Goal: Information Seeking & Learning: Learn about a topic

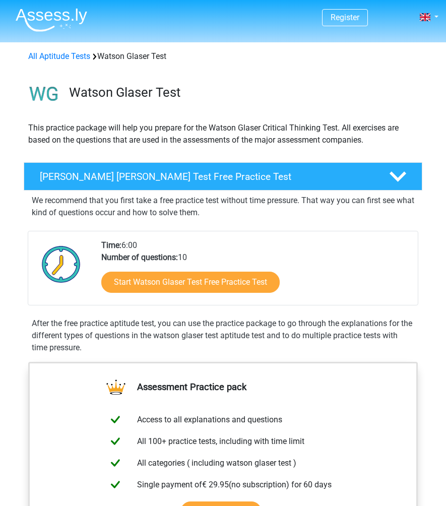
scroll to position [152, 0]
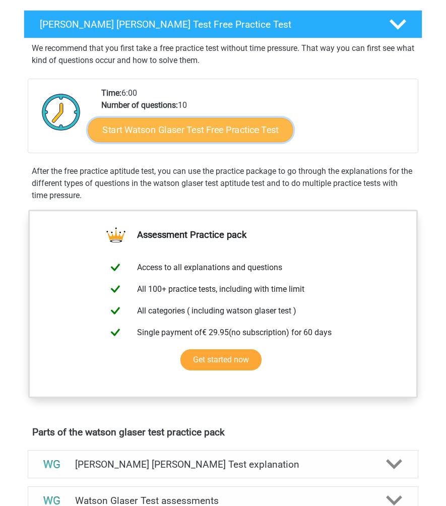
click at [150, 134] on link "Start Watson Glaser Test Free Practice Test" at bounding box center [190, 130] width 205 height 24
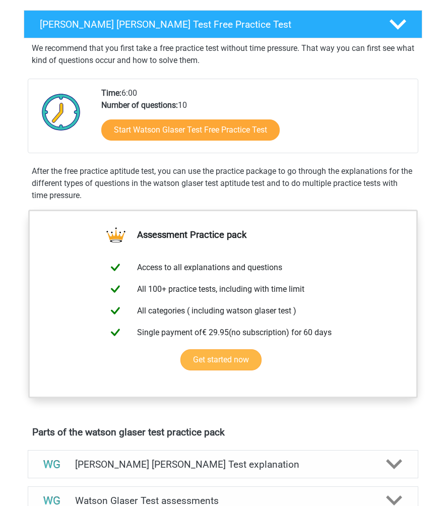
scroll to position [151, 0]
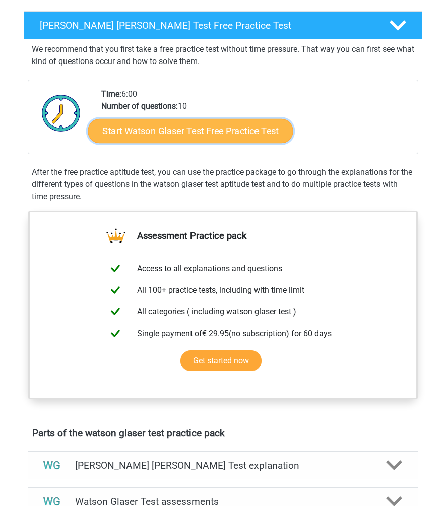
click at [184, 124] on link "Start Watson Glaser Test Free Practice Test" at bounding box center [190, 131] width 205 height 24
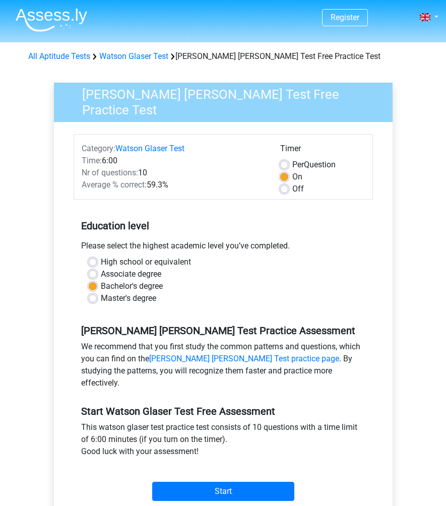
scroll to position [132, 0]
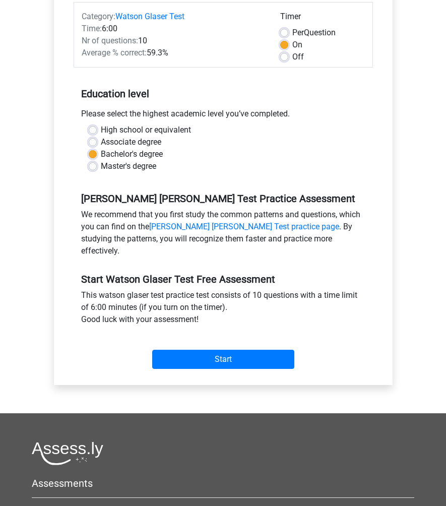
click at [211, 354] on div "Start" at bounding box center [223, 350] width 299 height 35
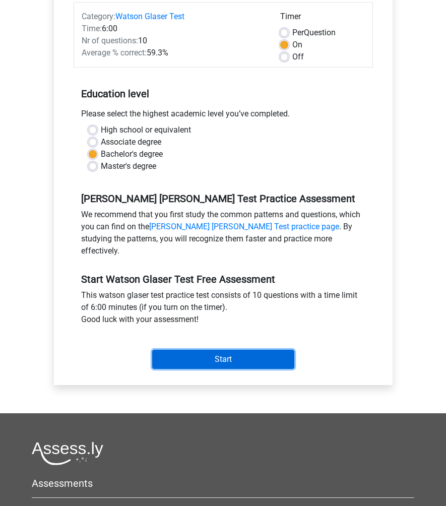
click at [211, 350] on input "Start" at bounding box center [223, 359] width 142 height 19
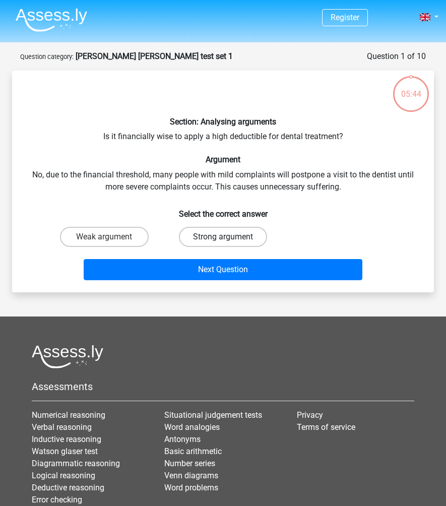
click at [222, 238] on label "Strong argument" at bounding box center [223, 237] width 89 height 20
click at [223, 238] on input "Strong argument" at bounding box center [226, 240] width 7 height 7
radio input "true"
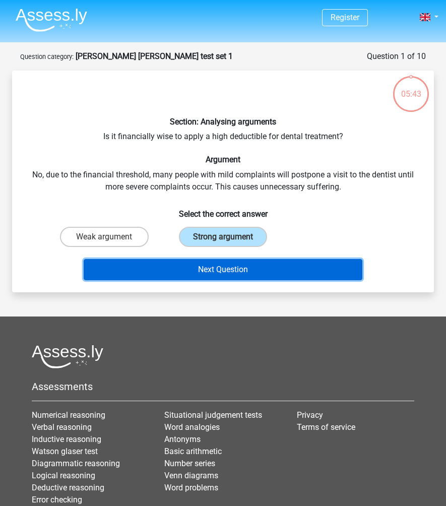
click at [228, 264] on button "Next Question" at bounding box center [223, 269] width 279 height 21
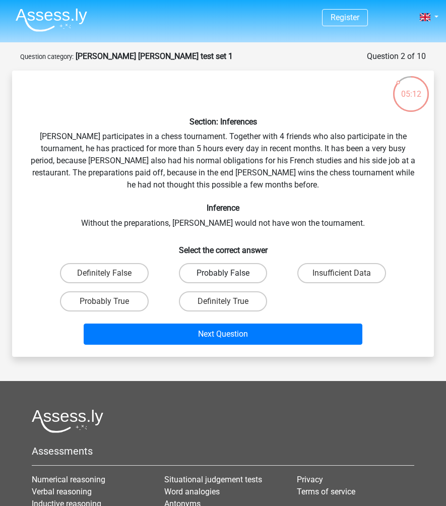
click at [211, 274] on label "Probably False" at bounding box center [223, 273] width 89 height 20
click at [223, 274] on input "Probably False" at bounding box center [226, 276] width 7 height 7
radio input "true"
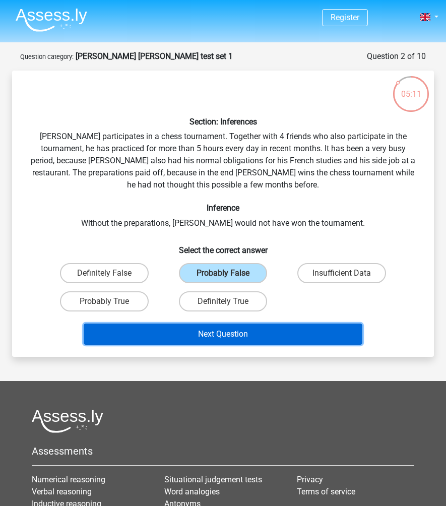
click at [210, 327] on button "Next Question" at bounding box center [223, 333] width 279 height 21
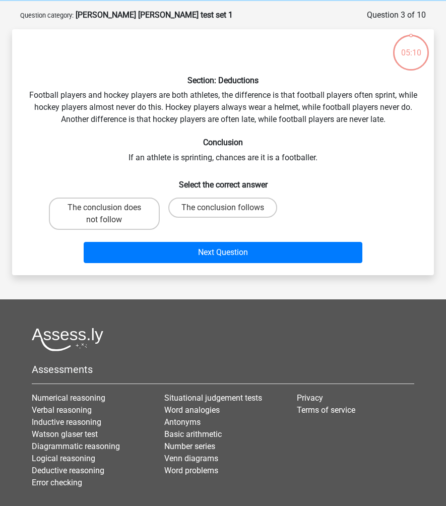
scroll to position [50, 0]
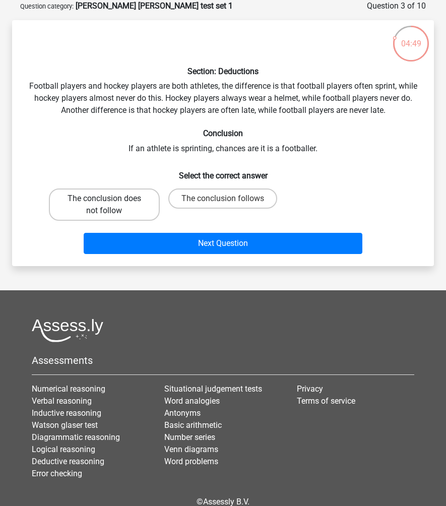
click at [98, 205] on label "The conclusion does not follow" at bounding box center [104, 204] width 111 height 32
click at [104, 205] on input "The conclusion does not follow" at bounding box center [107, 201] width 7 height 7
radio input "true"
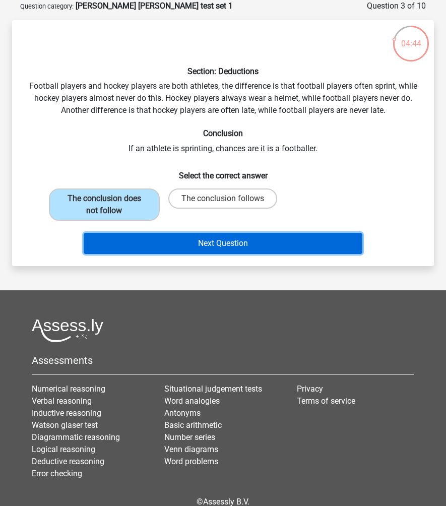
click at [161, 244] on button "Next Question" at bounding box center [223, 243] width 279 height 21
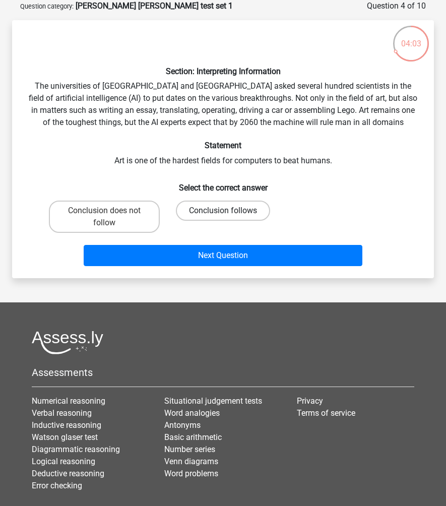
click at [202, 209] on label "Conclusion follows" at bounding box center [223, 210] width 94 height 20
click at [223, 211] on input "Conclusion follows" at bounding box center [226, 214] width 7 height 7
radio input "true"
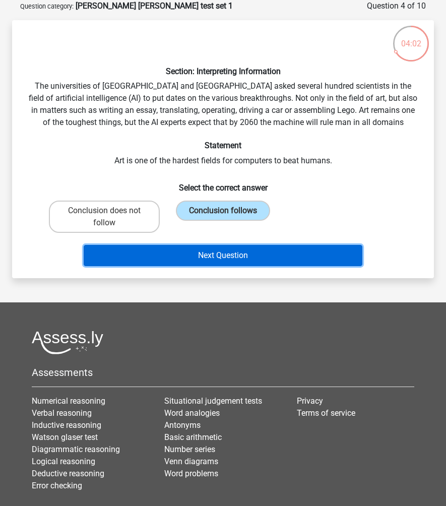
click at [194, 252] on button "Next Question" at bounding box center [223, 255] width 279 height 21
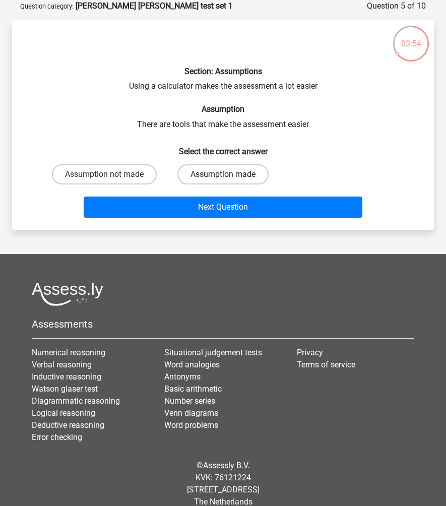
click at [186, 175] on label "Assumption made" at bounding box center [222, 174] width 91 height 20
click at [223, 175] on input "Assumption made" at bounding box center [226, 177] width 7 height 7
radio input "true"
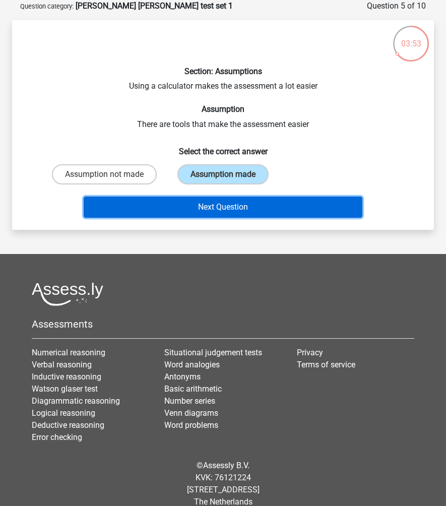
click at [187, 205] on button "Next Question" at bounding box center [223, 206] width 279 height 21
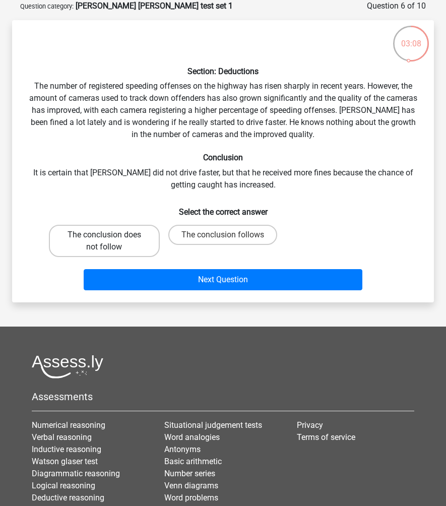
click at [124, 238] on label "The conclusion does not follow" at bounding box center [104, 241] width 111 height 32
click at [111, 238] on input "The conclusion does not follow" at bounding box center [107, 238] width 7 height 7
radio input "true"
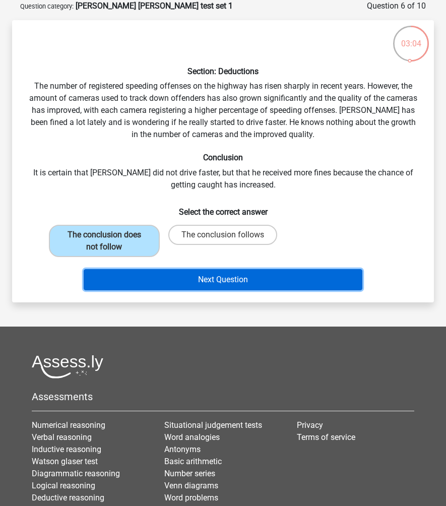
click at [185, 279] on button "Next Question" at bounding box center [223, 279] width 279 height 21
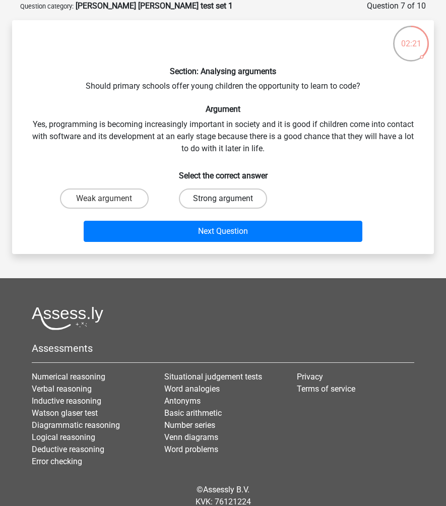
click at [229, 194] on label "Strong argument" at bounding box center [223, 198] width 89 height 20
click at [229, 198] on input "Strong argument" at bounding box center [226, 201] width 7 height 7
radio input "true"
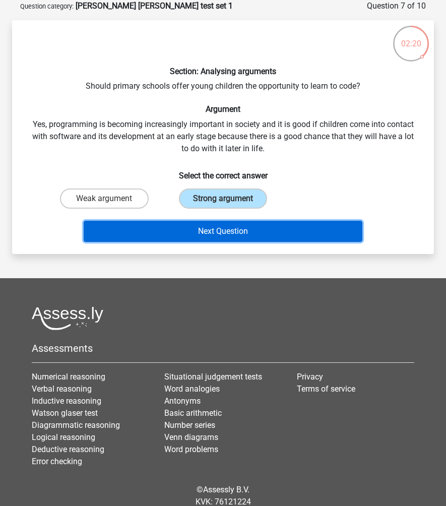
click at [214, 237] on button "Next Question" at bounding box center [223, 231] width 279 height 21
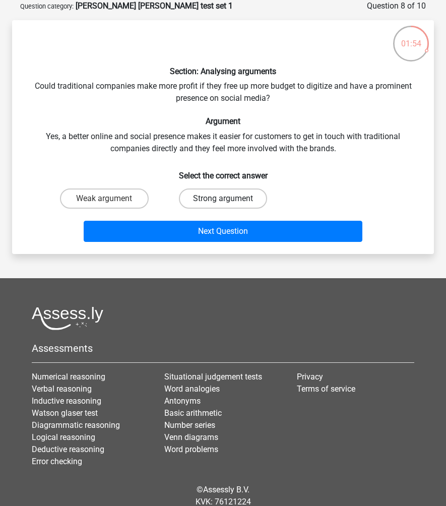
click at [204, 201] on label "Strong argument" at bounding box center [223, 198] width 89 height 20
click at [223, 201] on input "Strong argument" at bounding box center [226, 201] width 7 height 7
radio input "true"
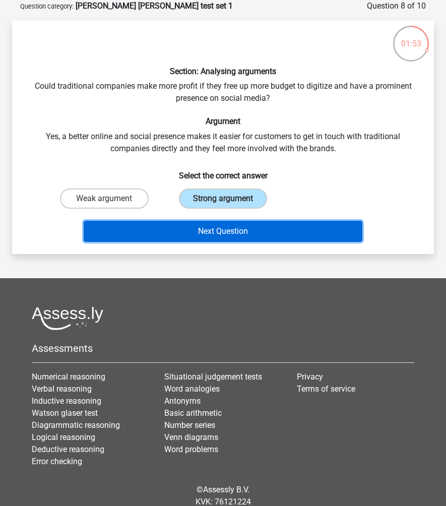
click at [212, 229] on button "Next Question" at bounding box center [223, 231] width 279 height 21
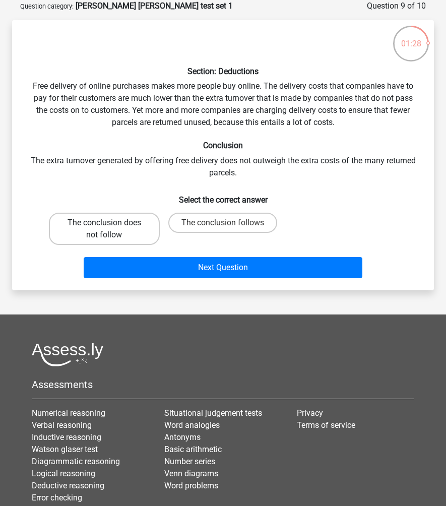
click at [133, 226] on label "The conclusion does not follow" at bounding box center [104, 229] width 111 height 32
click at [111, 226] on input "The conclusion does not follow" at bounding box center [107, 226] width 7 height 7
radio input "true"
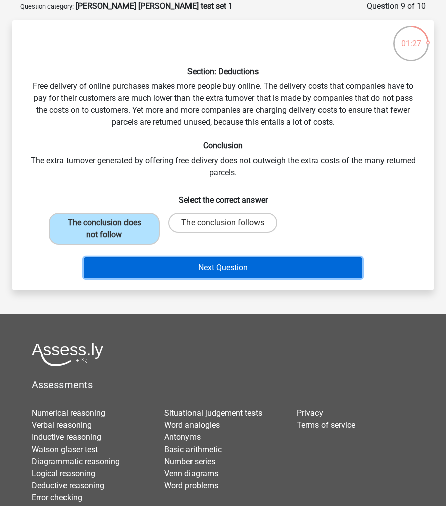
click at [166, 266] on button "Next Question" at bounding box center [223, 267] width 279 height 21
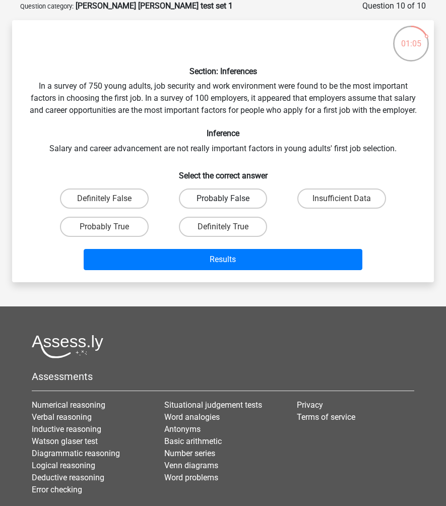
click at [202, 208] on label "Probably False" at bounding box center [223, 198] width 89 height 20
click at [223, 205] on input "Probably False" at bounding box center [226, 201] width 7 height 7
radio input "true"
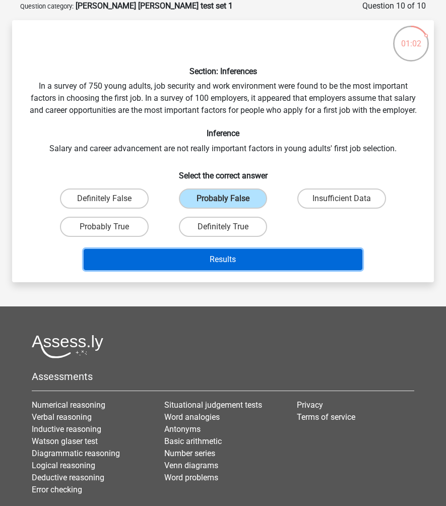
click at [242, 268] on button "Results" at bounding box center [223, 259] width 279 height 21
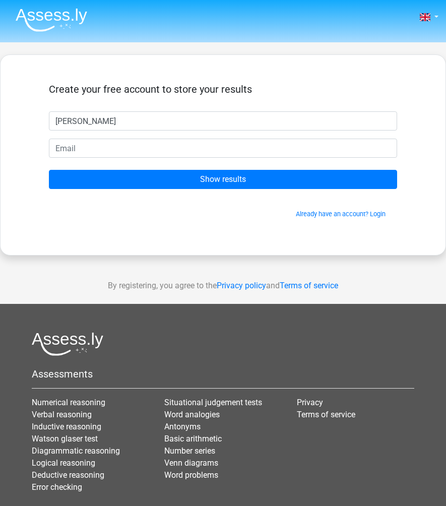
type input "toby"
click at [95, 136] on form "Create your free account to store your results toby Show results Already have a…" at bounding box center [223, 150] width 348 height 135
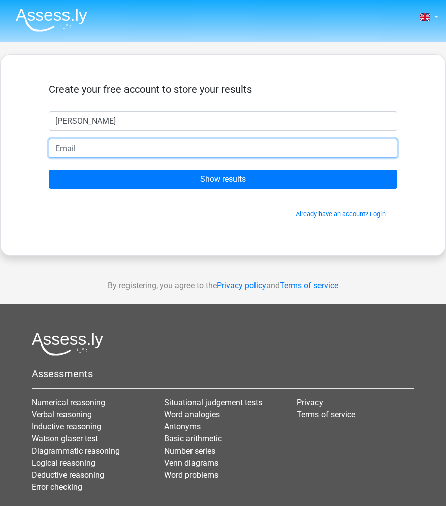
click at [95, 140] on input "email" at bounding box center [223, 147] width 348 height 19
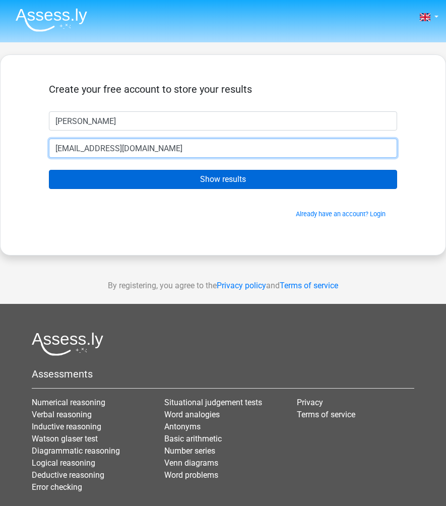
type input "jameshcainiii@gmail.com"
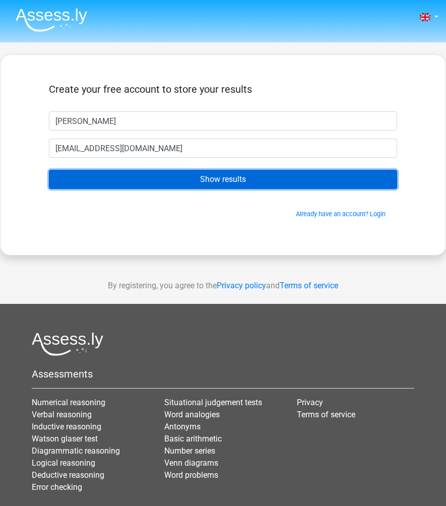
click at [106, 176] on input "Show results" at bounding box center [223, 179] width 348 height 19
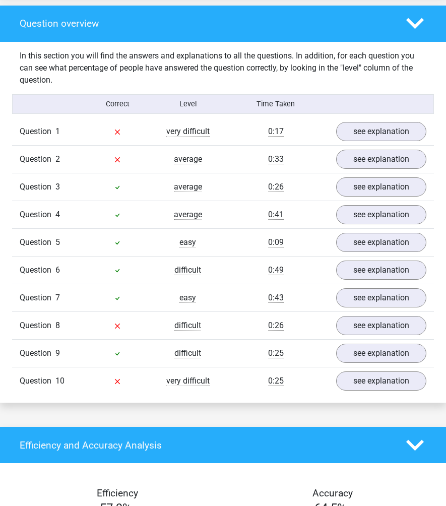
scroll to position [757, 0]
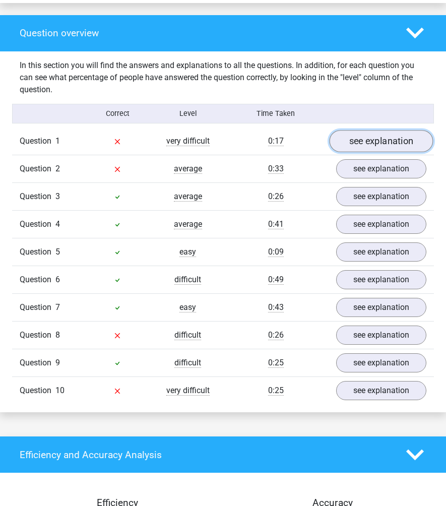
click at [409, 130] on link "see explanation" at bounding box center [381, 141] width 104 height 22
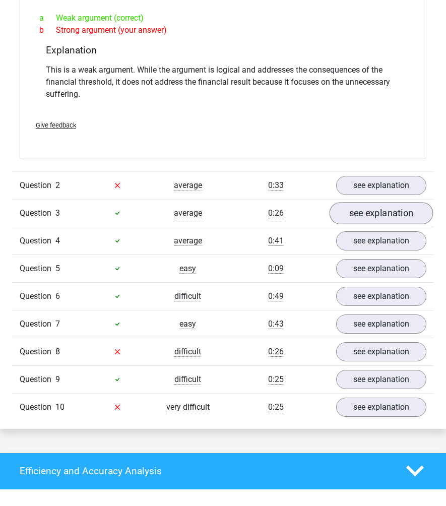
scroll to position [1080, 0]
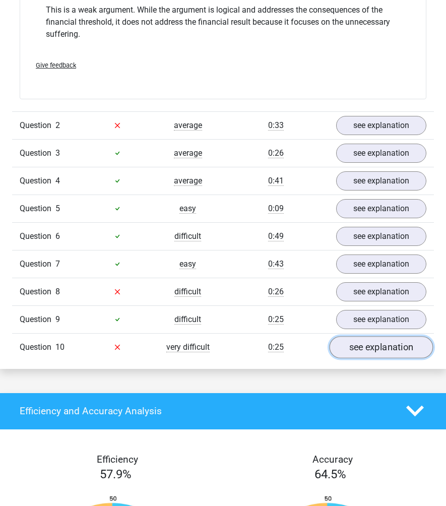
click at [364, 336] on link "see explanation" at bounding box center [381, 347] width 104 height 22
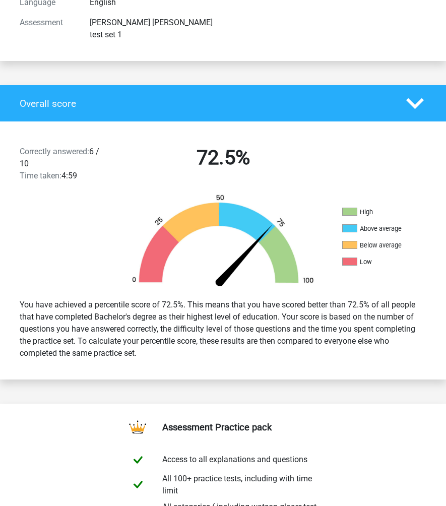
scroll to position [0, 0]
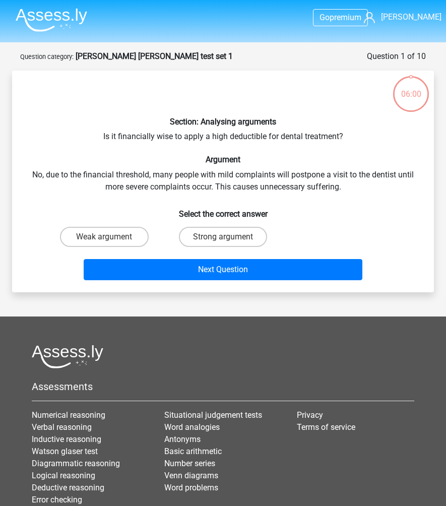
scroll to position [50, 0]
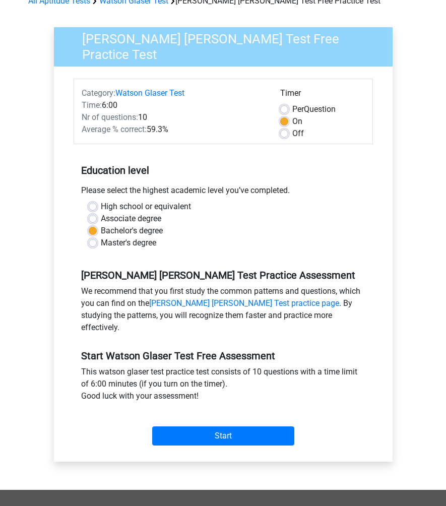
scroll to position [79, 0]
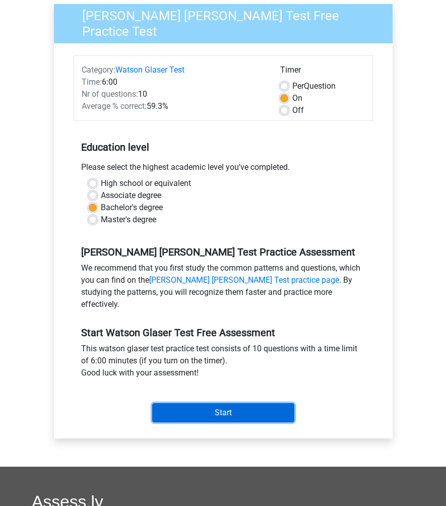
click at [222, 403] on input "Start" at bounding box center [223, 412] width 142 height 19
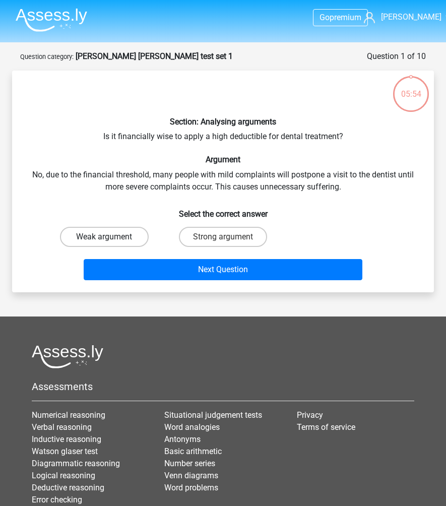
click at [128, 236] on label "Weak argument" at bounding box center [104, 237] width 89 height 20
click at [111, 237] on input "Weak argument" at bounding box center [107, 240] width 7 height 7
radio input "true"
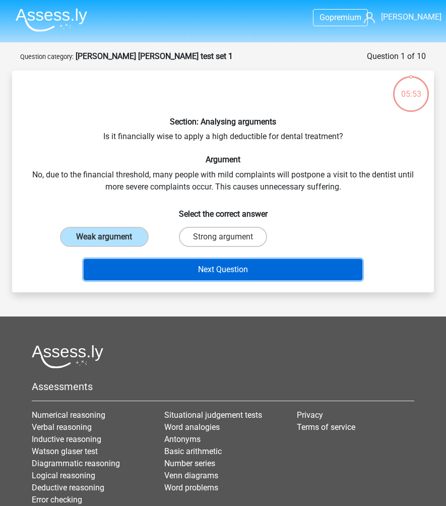
click at [146, 272] on button "Next Question" at bounding box center [223, 269] width 279 height 21
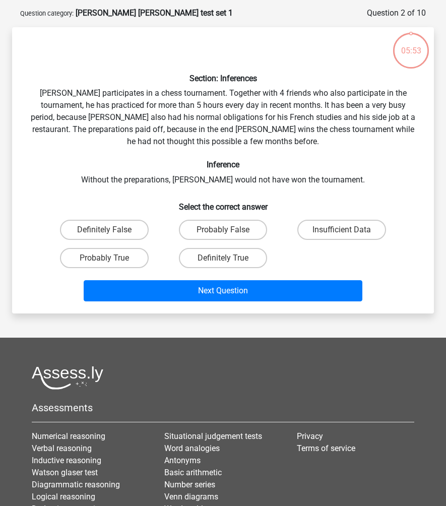
scroll to position [50, 0]
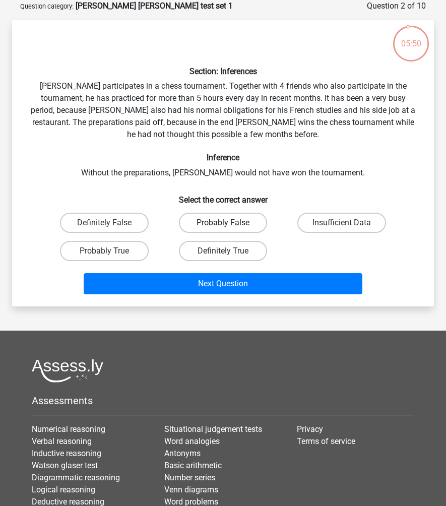
click at [232, 222] on label "Probably False" at bounding box center [223, 223] width 89 height 20
click at [229, 223] on input "Probably False" at bounding box center [226, 226] width 7 height 7
radio input "true"
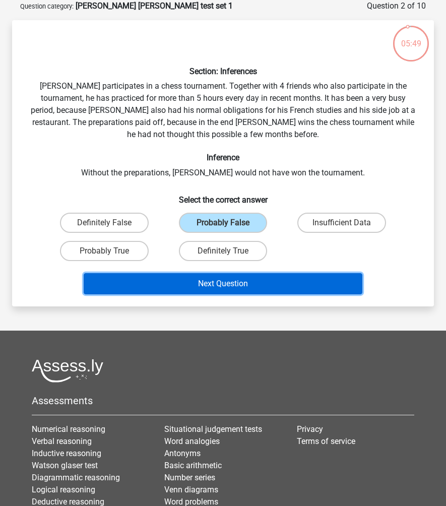
click at [239, 280] on button "Next Question" at bounding box center [223, 283] width 279 height 21
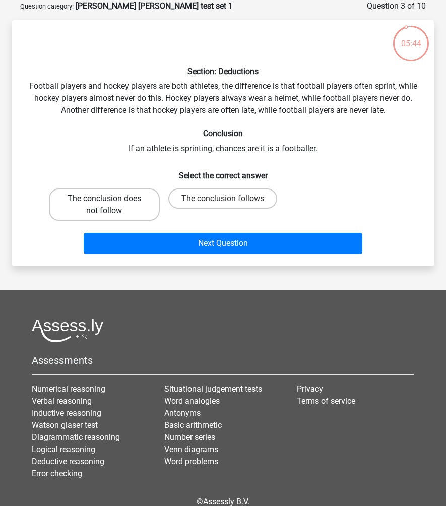
click at [130, 199] on label "The conclusion does not follow" at bounding box center [104, 204] width 111 height 32
click at [111, 199] on input "The conclusion does not follow" at bounding box center [107, 201] width 7 height 7
radio input "true"
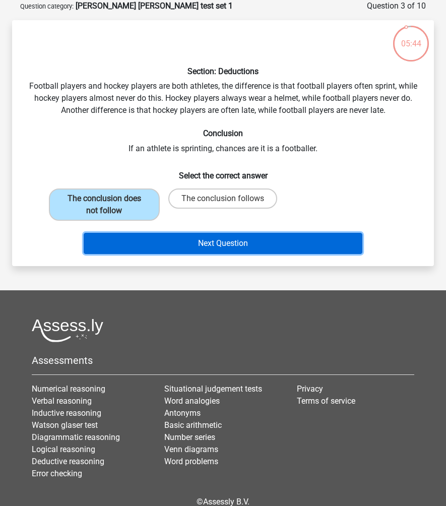
click at [152, 247] on button "Next Question" at bounding box center [223, 243] width 279 height 21
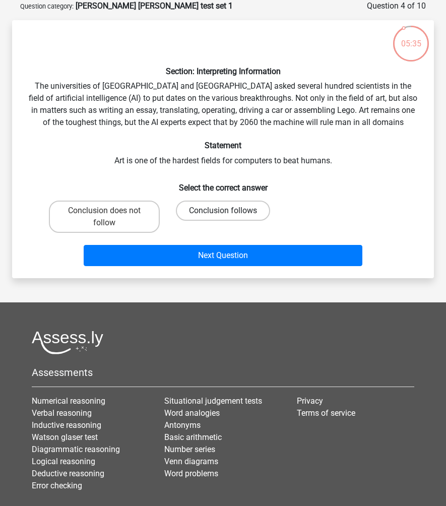
click at [193, 210] on label "Conclusion follows" at bounding box center [223, 210] width 94 height 20
click at [223, 211] on input "Conclusion follows" at bounding box center [226, 214] width 7 height 7
radio input "true"
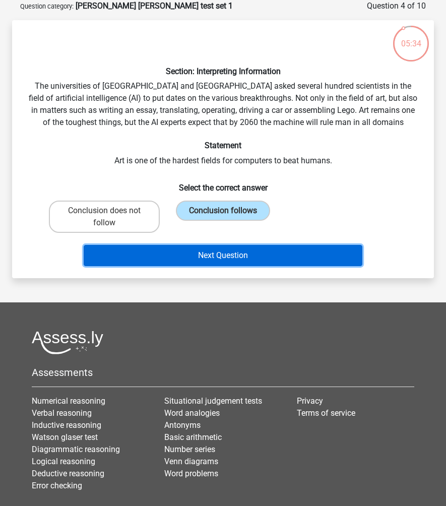
click at [198, 259] on button "Next Question" at bounding box center [223, 255] width 279 height 21
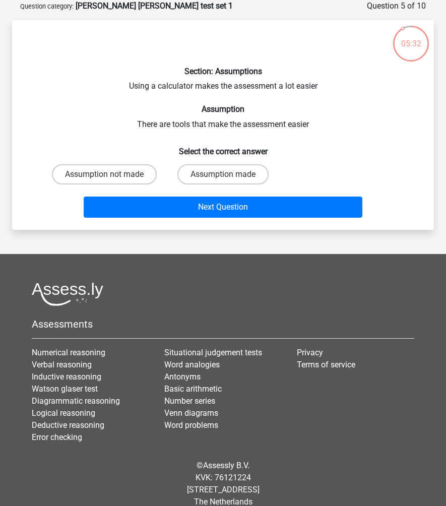
scroll to position [35, 0]
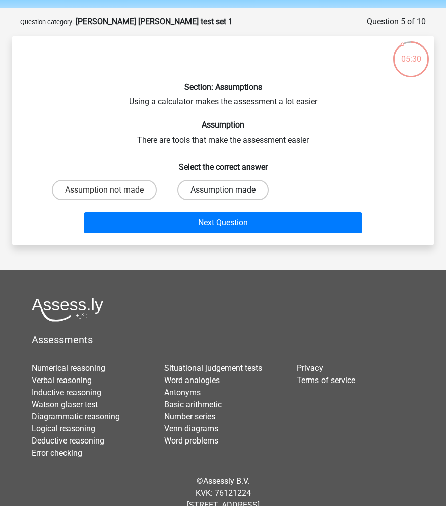
click at [209, 192] on label "Assumption made" at bounding box center [222, 190] width 91 height 20
click at [223, 192] on input "Assumption made" at bounding box center [226, 193] width 7 height 7
radio input "true"
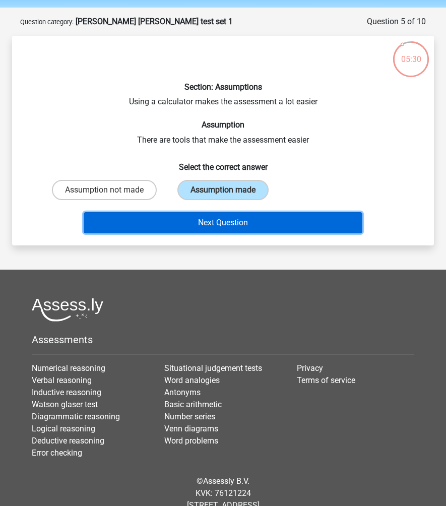
click at [206, 230] on button "Next Question" at bounding box center [223, 222] width 279 height 21
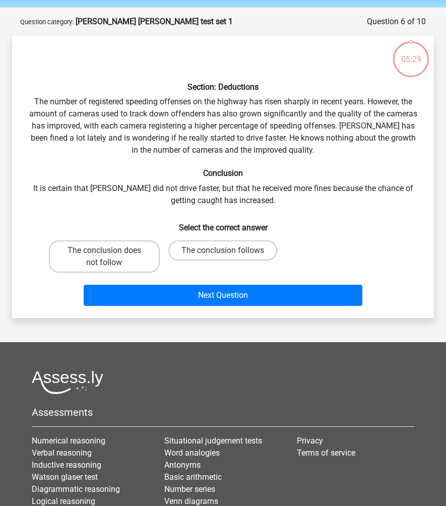
scroll to position [50, 0]
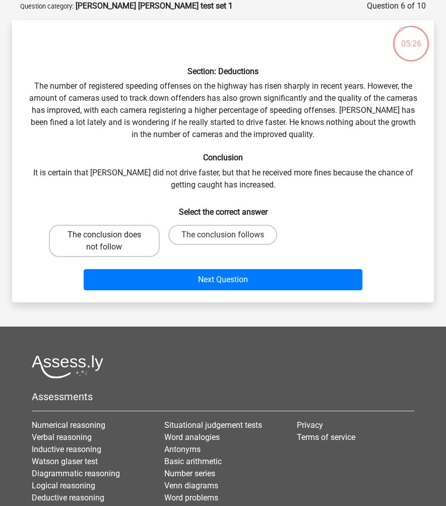
click at [140, 237] on label "The conclusion does not follow" at bounding box center [104, 241] width 111 height 32
click at [111, 237] on input "The conclusion does not follow" at bounding box center [107, 238] width 7 height 7
radio input "true"
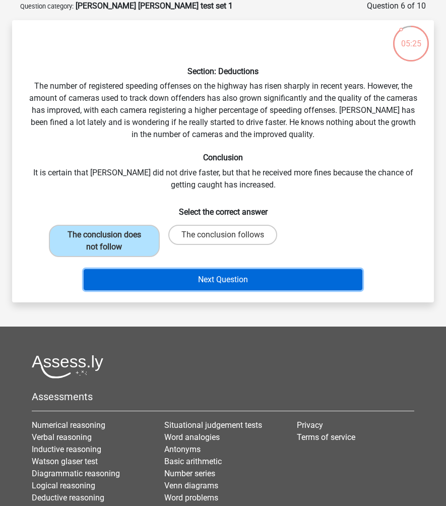
click at [185, 279] on button "Next Question" at bounding box center [223, 279] width 279 height 21
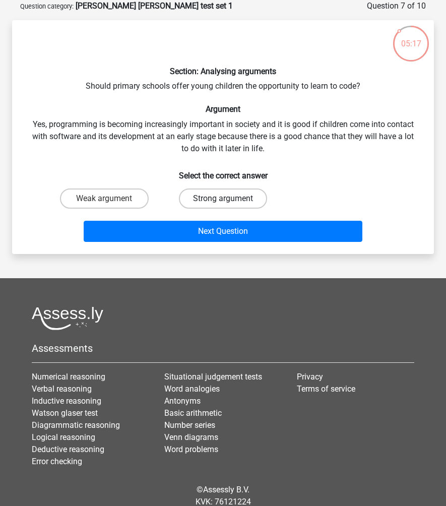
click at [198, 200] on label "Strong argument" at bounding box center [223, 198] width 89 height 20
click at [223, 200] on input "Strong argument" at bounding box center [226, 201] width 7 height 7
radio input "true"
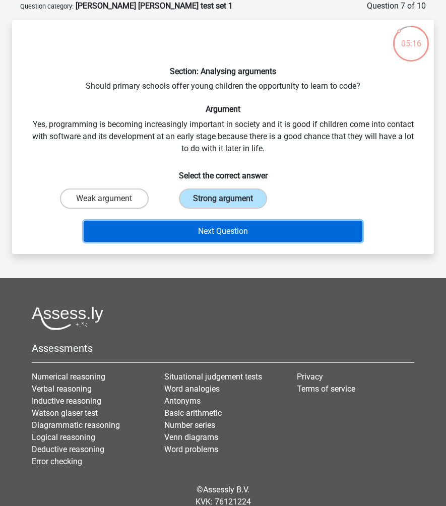
click at [204, 227] on button "Next Question" at bounding box center [223, 231] width 279 height 21
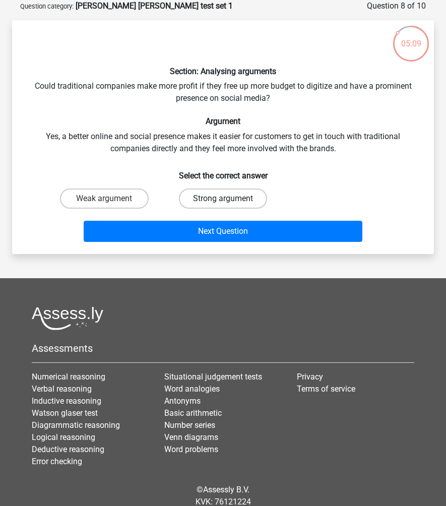
click at [190, 192] on label "Strong argument" at bounding box center [223, 198] width 89 height 20
click at [223, 198] on input "Strong argument" at bounding box center [226, 201] width 7 height 7
radio input "true"
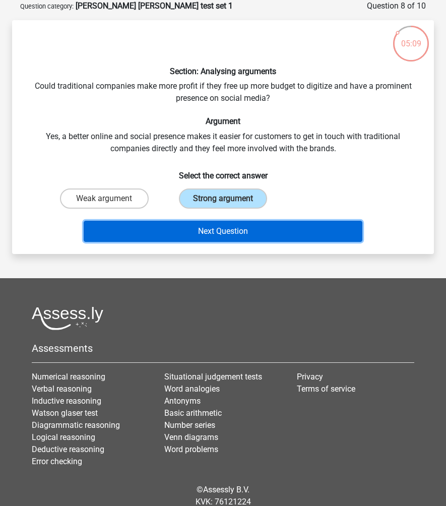
click at [193, 229] on button "Next Question" at bounding box center [223, 231] width 279 height 21
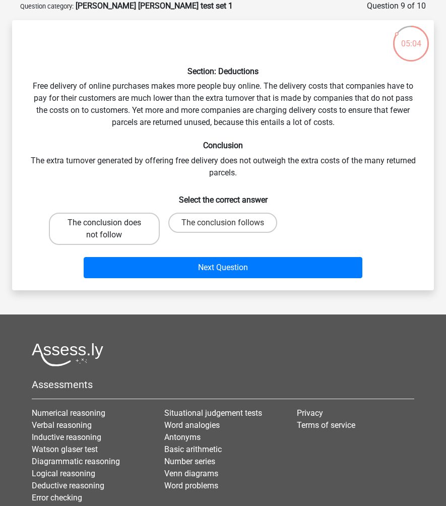
click at [140, 223] on label "The conclusion does not follow" at bounding box center [104, 229] width 111 height 32
click at [111, 223] on input "The conclusion does not follow" at bounding box center [107, 226] width 7 height 7
radio input "true"
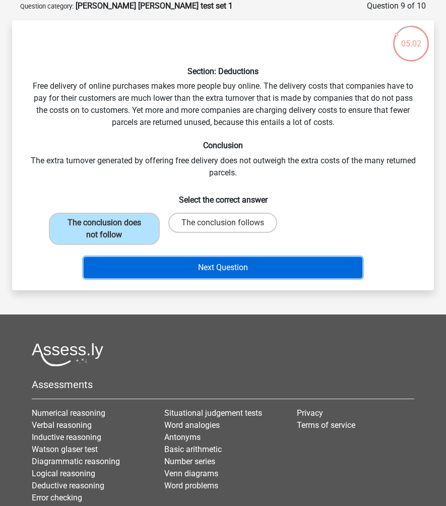
click at [184, 270] on button "Next Question" at bounding box center [223, 267] width 279 height 21
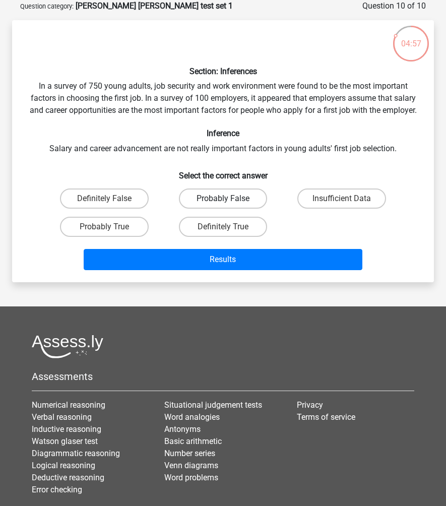
click at [210, 208] on label "Probably False" at bounding box center [223, 198] width 89 height 20
click at [223, 205] on input "Probably False" at bounding box center [226, 201] width 7 height 7
radio input "true"
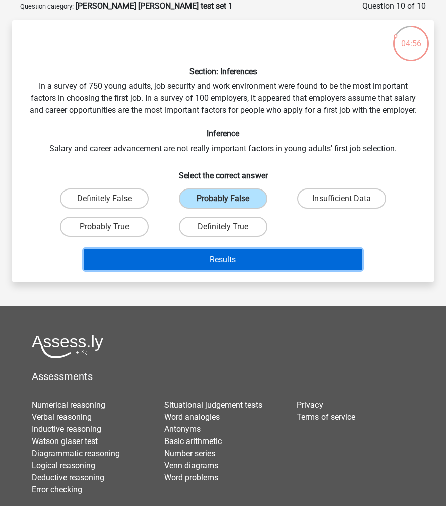
click at [221, 269] on button "Results" at bounding box center [223, 259] width 279 height 21
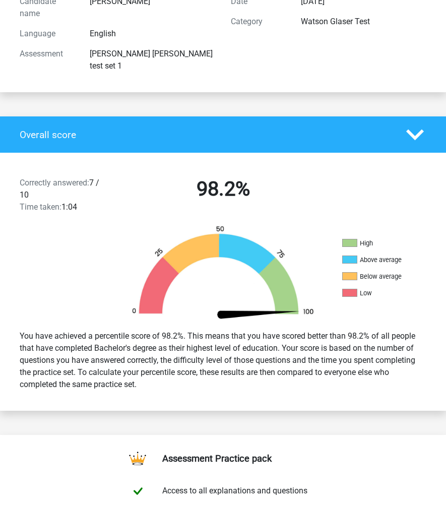
scroll to position [133, 0]
